Goal: Navigation & Orientation: Find specific page/section

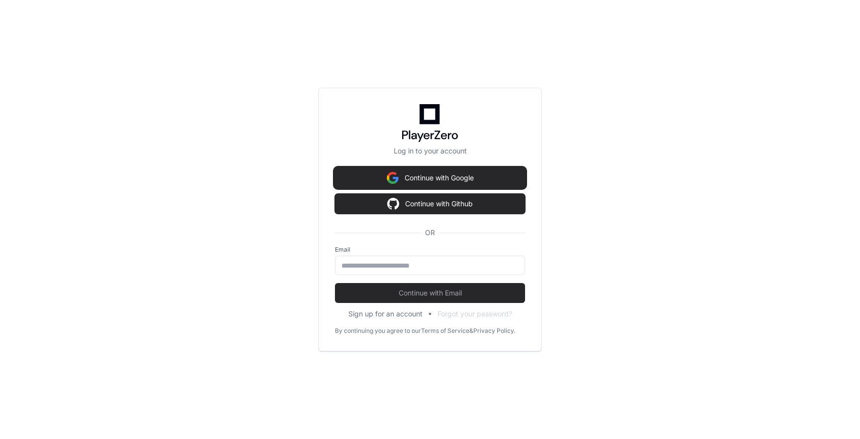
click at [383, 181] on button "Continue with Google" at bounding box center [430, 178] width 190 height 20
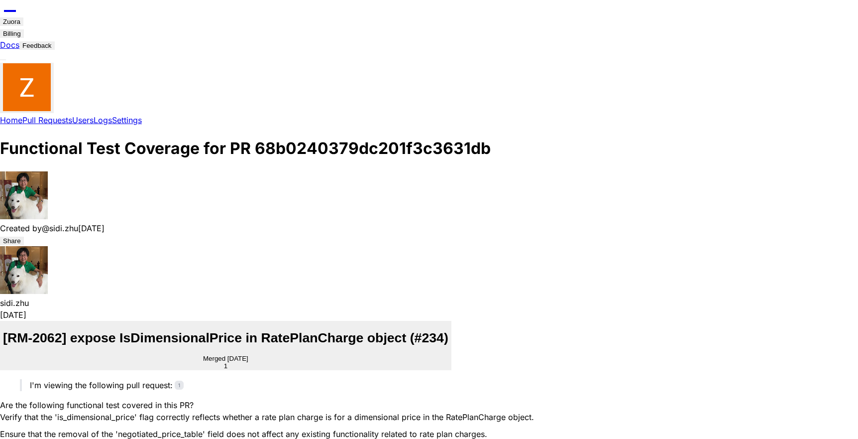
click at [24, 29] on button "Billing" at bounding box center [12, 33] width 24 height 8
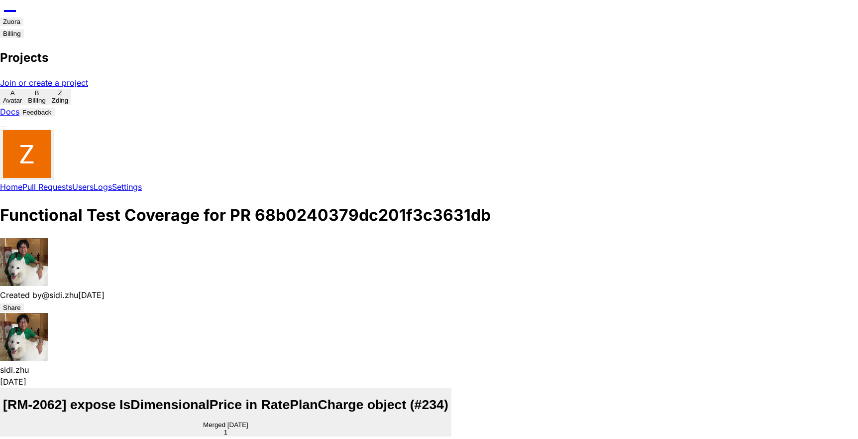
click at [25, 89] on button "A Avatar" at bounding box center [12, 97] width 25 height 16
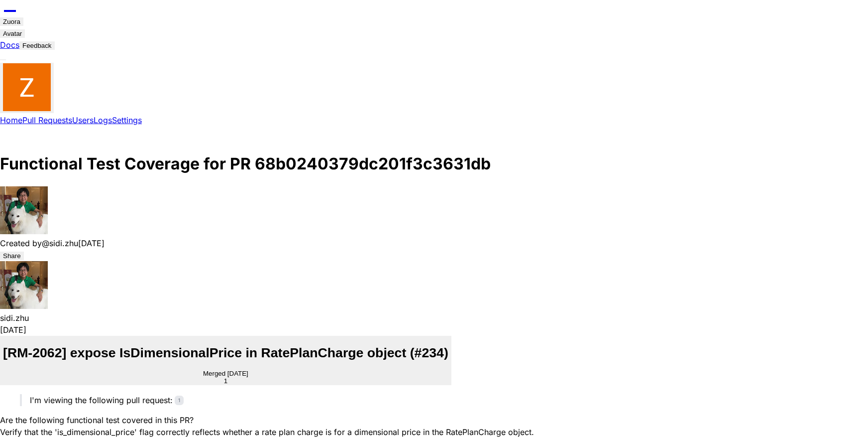
click at [22, 115] on span "Home" at bounding box center [11, 120] width 22 height 10
click at [148, 114] on div "Home Pull Requests Users Logs Settings" at bounding box center [429, 120] width 858 height 12
click at [112, 115] on span "Logs" at bounding box center [103, 120] width 18 height 10
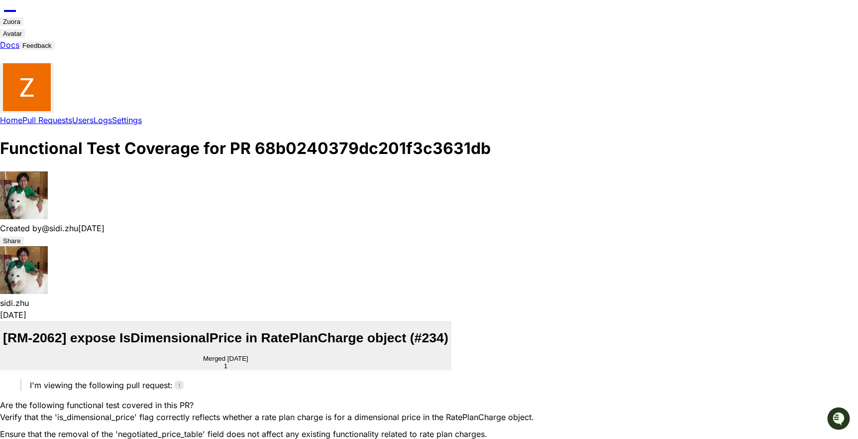
click at [19, 17] on icon at bounding box center [10, 16] width 20 height 12
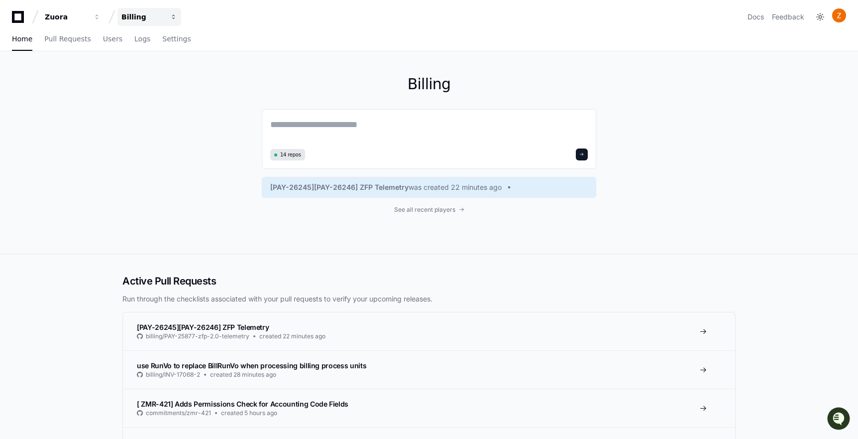
click at [168, 14] on button "Billing" at bounding box center [149, 17] width 64 height 18
click at [151, 73] on span "Avatar" at bounding box center [149, 73] width 24 height 12
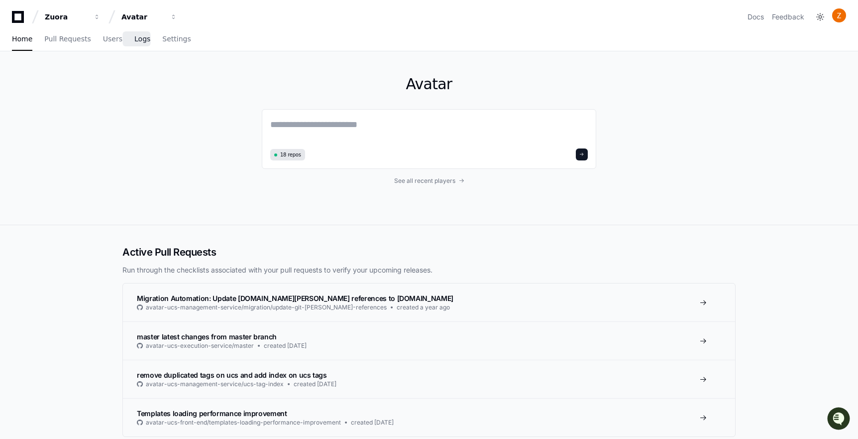
click at [136, 43] on link "Logs" at bounding box center [142, 39] width 16 height 23
click at [134, 38] on span "Logs" at bounding box center [142, 39] width 16 height 6
click at [136, 39] on span "Logs" at bounding box center [142, 39] width 16 height 6
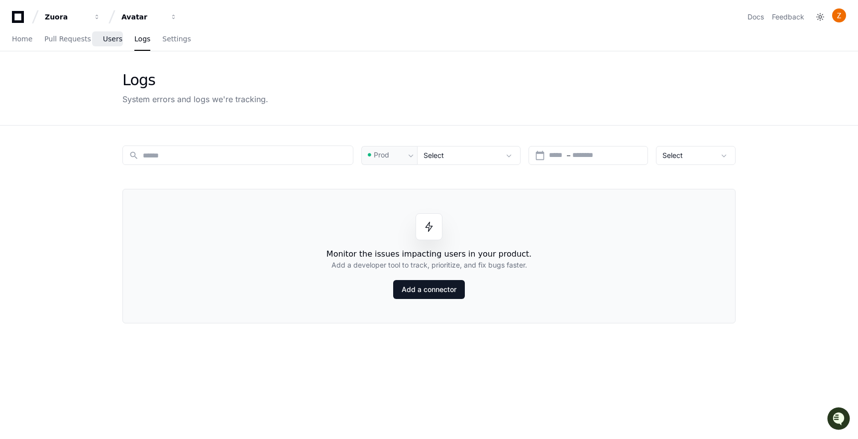
click at [109, 40] on span "Users" at bounding box center [112, 39] width 19 height 6
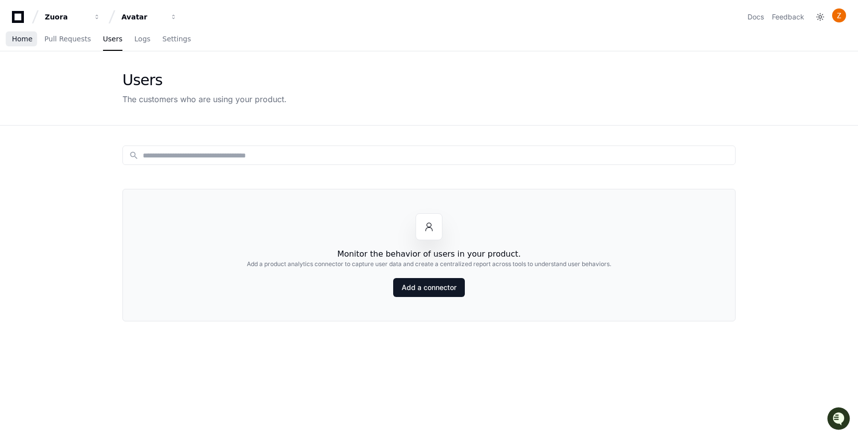
click at [13, 37] on span "Home" at bounding box center [22, 39] width 20 height 6
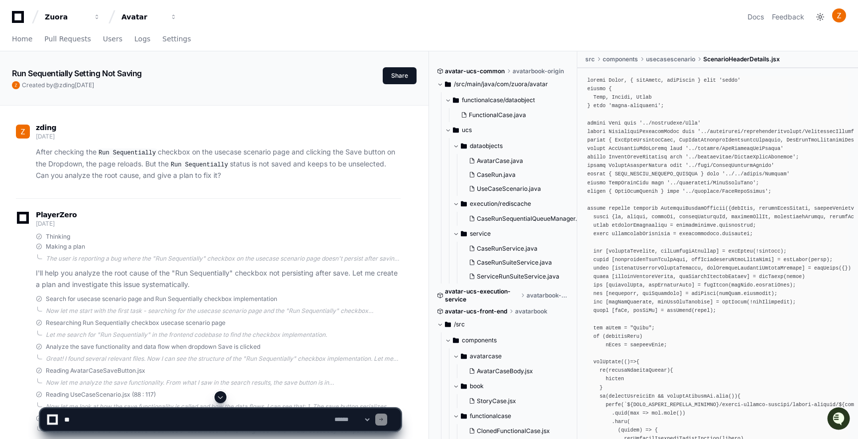
click at [475, 11] on div "Zuora Avatar Docs Feedback" at bounding box center [429, 17] width 834 height 18
